Goal: Find specific page/section: Find specific page/section

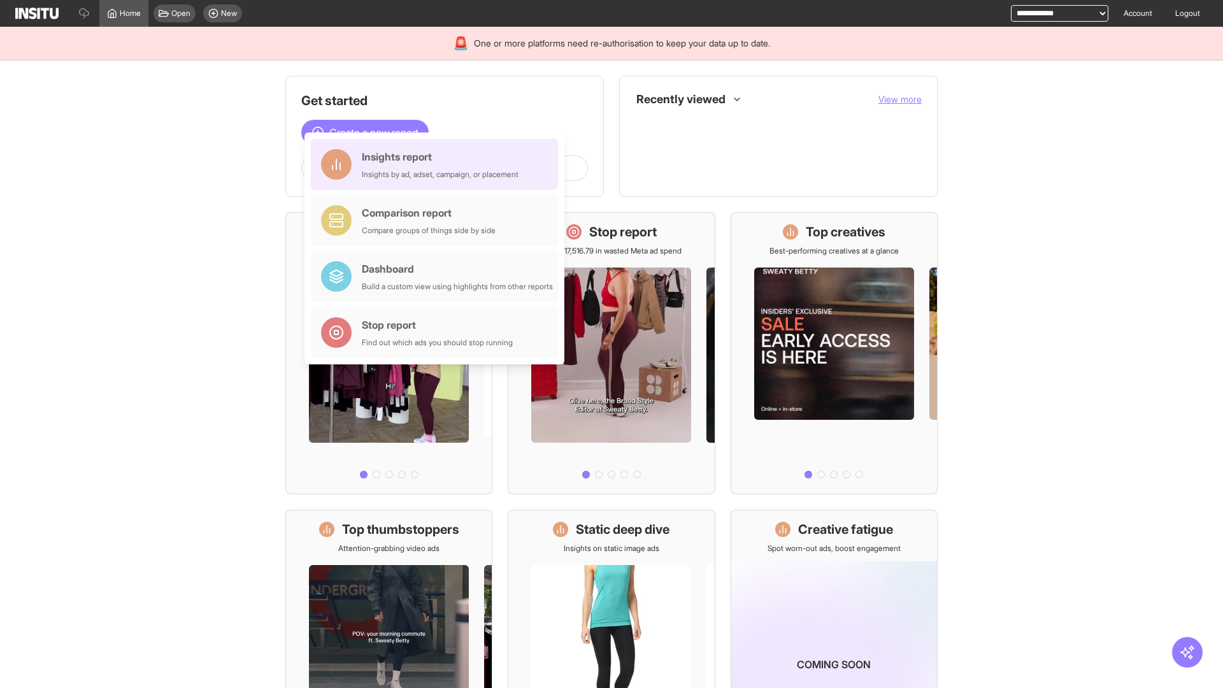
click at [438, 164] on div "Insights report Insights by ad, adset, campaign, or placement" at bounding box center [440, 164] width 157 height 31
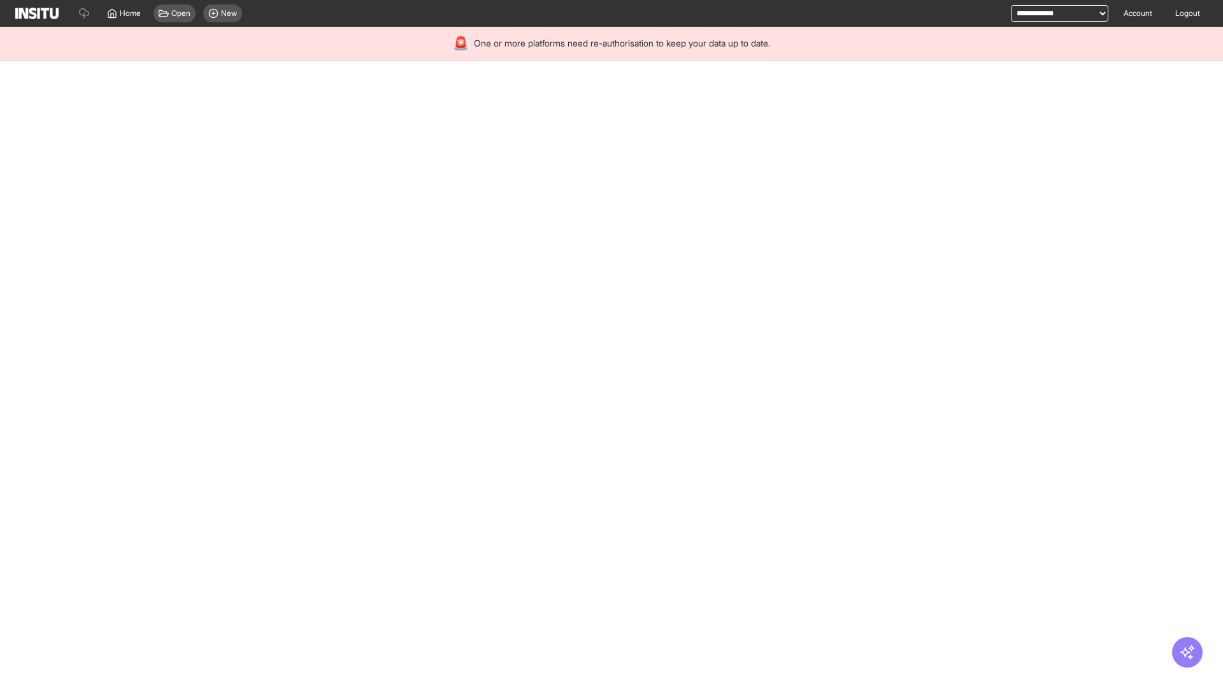
select select "**"
